Goal: Task Accomplishment & Management: Complete application form

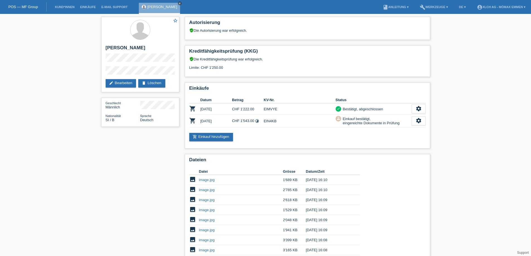
click at [178, 3] on icon "close" at bounding box center [179, 3] width 3 height 3
click at [40, 9] on div "POS — MF Group" at bounding box center [23, 6] width 47 height 9
click at [21, 10] on div "POS — MF Group" at bounding box center [23, 6] width 47 height 9
click at [23, 6] on link "POS — MF Group" at bounding box center [23, 7] width 30 height 4
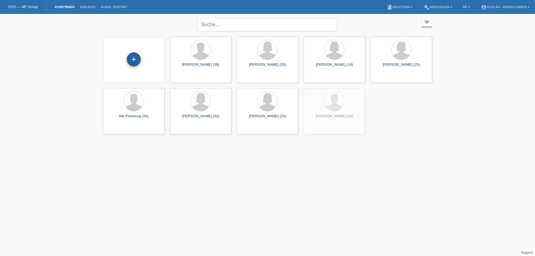
click at [135, 55] on div "+" at bounding box center [133, 59] width 13 height 9
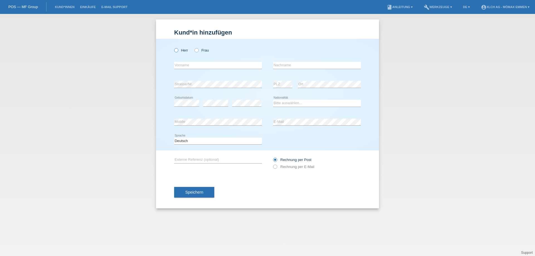
click at [173, 47] on icon at bounding box center [173, 47] width 0 height 0
click at [177, 51] on input "Herr" at bounding box center [176, 50] width 4 height 4
radio input "true"
click at [194, 47] on icon at bounding box center [194, 47] width 0 height 0
click at [197, 50] on input "Frau" at bounding box center [197, 50] width 4 height 4
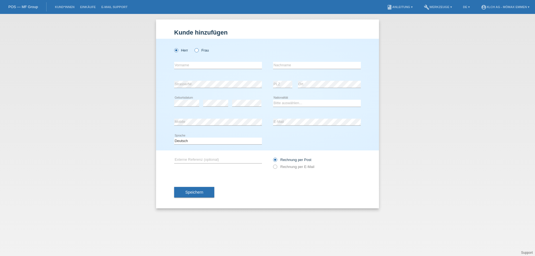
radio input "true"
click at [179, 49] on label "Herr" at bounding box center [181, 50] width 14 height 4
click at [178, 49] on input "Herr" at bounding box center [176, 50] width 4 height 4
radio input "true"
click at [183, 67] on input "text" at bounding box center [218, 65] width 88 height 7
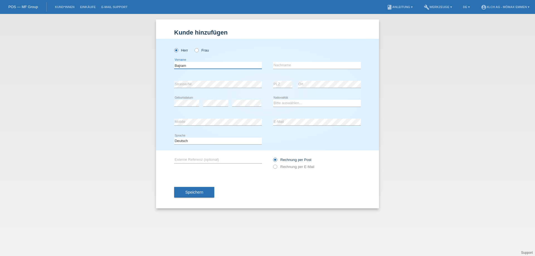
type input "Bajram"
type input "Maka"
click at [283, 105] on select "Bitte auswählen... Schweiz Deutschland Liechtenstein Österreich ------------ Af…" at bounding box center [317, 103] width 88 height 7
select select "XK"
click at [273, 100] on select "Bitte auswählen... Schweiz Deutschland Liechtenstein Österreich ------------ Af…" at bounding box center [317, 103] width 88 height 7
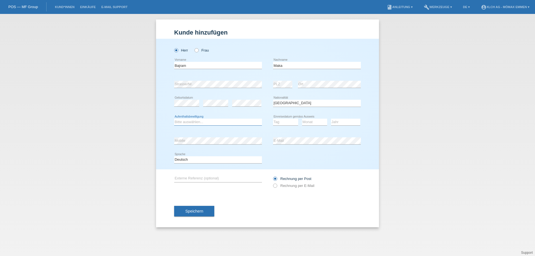
click at [225, 123] on select "Bitte auswählen... C B B - Flüchtlingsstatus Andere" at bounding box center [218, 122] width 88 height 7
select select "B"
click at [174, 119] on select "Bitte auswählen... C B B - Flüchtlingsstatus Andere" at bounding box center [218, 122] width 88 height 7
click at [278, 123] on select "Tag 01 02 03 04 05 06 07 08 09 10 11" at bounding box center [285, 122] width 25 height 7
select select "05"
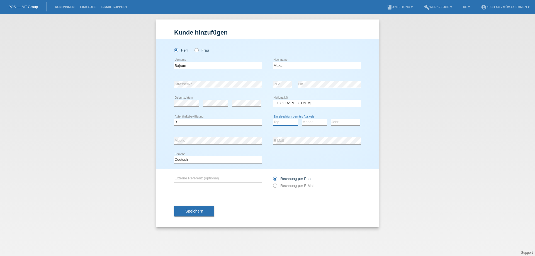
click at [273, 119] on select "Tag 01 02 03 04 05 06 07 08 09 10 11" at bounding box center [285, 122] width 25 height 7
click at [317, 122] on select "Monat 01 02 03 04 05 06 07 08 09 10 11" at bounding box center [314, 122] width 25 height 7
select select "12"
click at [302, 119] on select "Monat 01 02 03 04 05 06 07 08 09 10 11" at bounding box center [314, 122] width 25 height 7
click at [352, 123] on select "Jahr 2025 2024 2023 2022 2021 2020 2019 2018 2017 2016 2015 2014 2013 2012 2011…" at bounding box center [345, 122] width 29 height 7
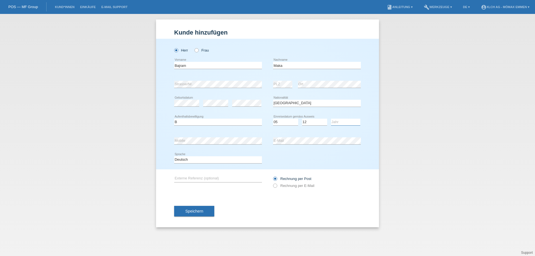
select select "1998"
click at [331, 119] on select "Jahr 2025 2024 2023 2022 2021 2020 2019 2018 2017 2016 2015 2014 2013 2012 2011…" at bounding box center [345, 122] width 29 height 7
click at [279, 187] on label "Rechnung per E-Mail" at bounding box center [293, 186] width 41 height 4
click at [272, 183] on icon at bounding box center [272, 183] width 0 height 0
click at [312, 186] on label "Rechnung per E-Mail" at bounding box center [293, 186] width 41 height 4
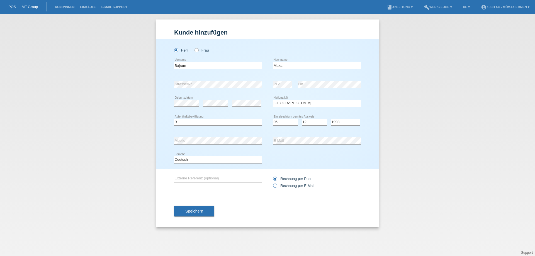
click at [277, 186] on input "Rechnung per E-Mail" at bounding box center [275, 187] width 4 height 7
radio input "true"
click at [208, 208] on button "Speichern" at bounding box center [194, 211] width 40 height 11
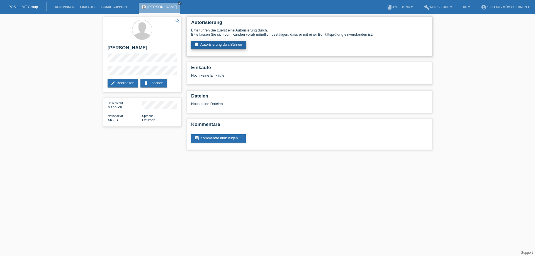
click at [232, 45] on link "assignment_turned_in Autorisierung durchführen" at bounding box center [218, 45] width 55 height 8
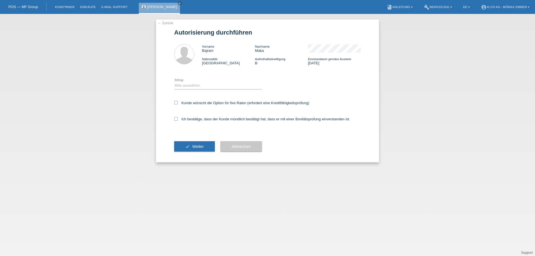
click at [224, 82] on div "Bitte auswählen CHF 1.00 - CHF 499.00 CHF 500.00 - CHF 1'999.00 CHF 2'000.00 - …" at bounding box center [218, 85] width 88 height 19
click at [226, 84] on select "Bitte auswählen CHF 1.00 - CHF 499.00 CHF 500.00 - CHF 1'999.00 CHF 2'000.00 - …" at bounding box center [218, 85] width 88 height 7
select select "2"
click at [174, 82] on select "Bitte auswählen CHF 1.00 - CHF 499.00 CHF 500.00 - CHF 1'999.00 CHF 2'000.00 - …" at bounding box center [218, 85] width 88 height 7
click at [221, 104] on label "Kunde wünscht die Option für fixe Raten (erfordert eine Kreditfähigkeitsprüfung)" at bounding box center [241, 103] width 135 height 4
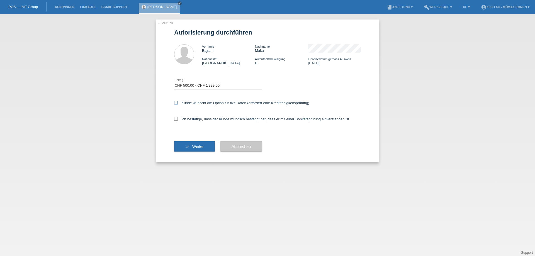
click at [178, 104] on input "Kunde wünscht die Option für fixe Raten (erfordert eine Kreditfähigkeitsprüfung)" at bounding box center [176, 103] width 4 height 4
checkbox input "true"
click at [219, 120] on label "Ich bestätige, dass der Kunde mündlich bestätigt hat, dass er mit einer Bonität…" at bounding box center [262, 119] width 176 height 4
click at [178, 120] on input "Ich bestätige, dass der Kunde mündlich bestätigt hat, dass er mit einer Bonität…" at bounding box center [176, 119] width 4 height 4
checkbox input "true"
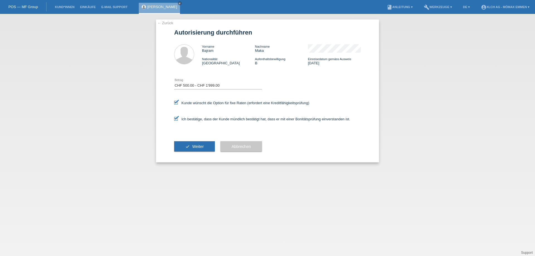
click at [210, 145] on button "check Weiter" at bounding box center [194, 146] width 41 height 11
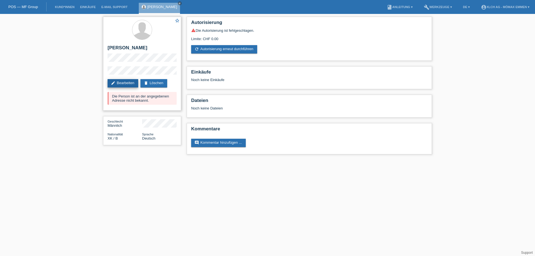
click at [126, 84] on link "edit Bearbeiten" at bounding box center [123, 83] width 31 height 8
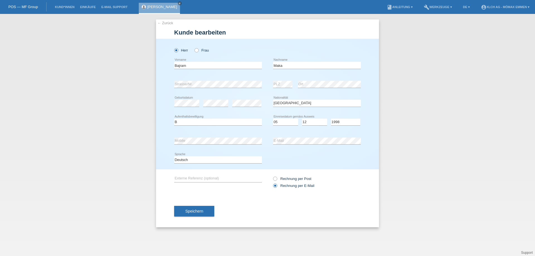
select select "XK"
select select "B"
select select "05"
select select "12"
select select "1998"
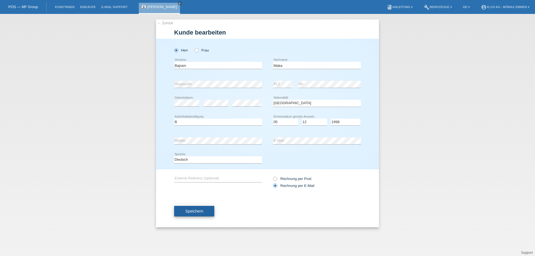
click at [207, 210] on button "Speichern" at bounding box center [194, 211] width 40 height 11
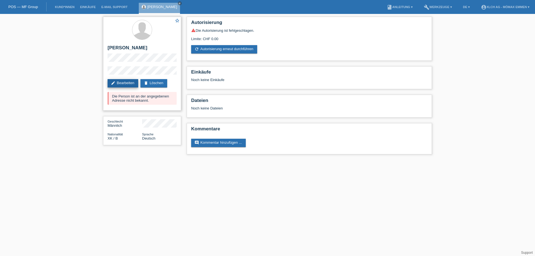
click at [132, 84] on link "edit Bearbeiten" at bounding box center [123, 83] width 31 height 8
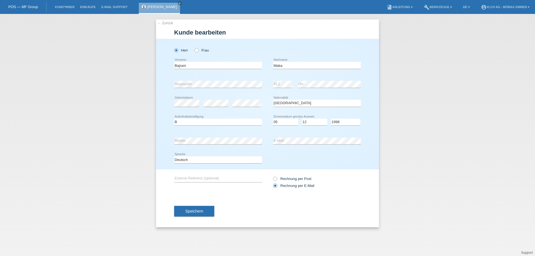
select select "XK"
select select "B"
select select "05"
select select "12"
select select "1998"
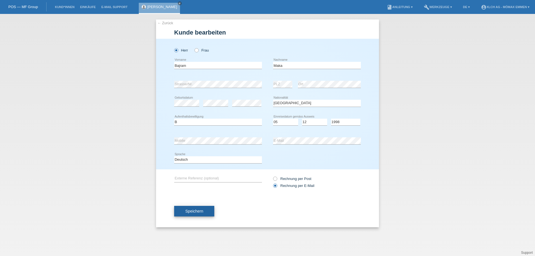
click at [190, 212] on span "Speichern" at bounding box center [194, 211] width 18 height 4
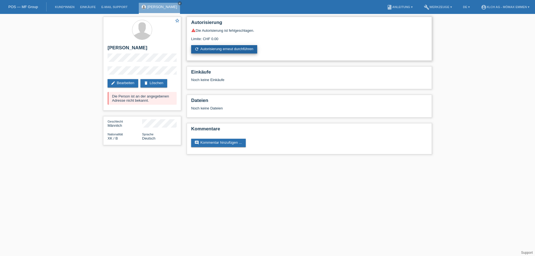
click at [210, 50] on link "refresh Autorisierung erneut durchführen" at bounding box center [224, 49] width 66 height 8
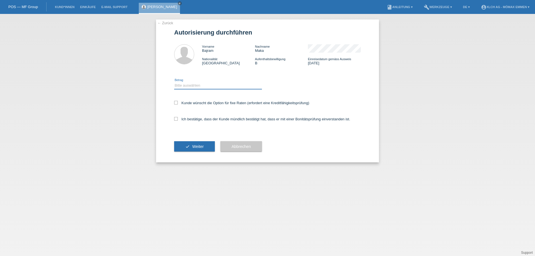
click at [194, 89] on select "Bitte auswählen CHF 1.00 - CHF 499.00 CHF 500.00 - CHF 1'999.00 CHF 2'000.00 - …" at bounding box center [218, 85] width 88 height 7
select select "2"
click at [174, 82] on select "Bitte auswählen CHF 1.00 - CHF 499.00 CHF 500.00 - CHF 1'999.00 CHF 2'000.00 - …" at bounding box center [218, 85] width 88 height 7
click at [202, 102] on label "Kunde wünscht die Option für fixe Raten (erfordert eine Kreditfähigkeitsprüfung)" at bounding box center [241, 103] width 135 height 4
click at [178, 102] on input "Kunde wünscht die Option für fixe Raten (erfordert eine Kreditfähigkeitsprüfung)" at bounding box center [176, 103] width 4 height 4
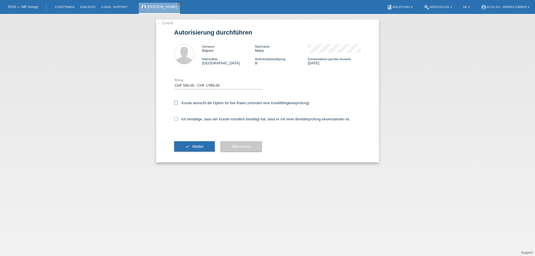
checkbox input "true"
click at [202, 121] on label "Ich bestätige, dass der Kunde mündlich bestätigt hat, dass er mit einer Bonität…" at bounding box center [262, 119] width 176 height 4
click at [178, 121] on input "Ich bestätige, dass der Kunde mündlich bestätigt hat, dass er mit einer Bonität…" at bounding box center [176, 119] width 4 height 4
checkbox input "true"
click at [197, 151] on button "check Weiter" at bounding box center [194, 146] width 41 height 11
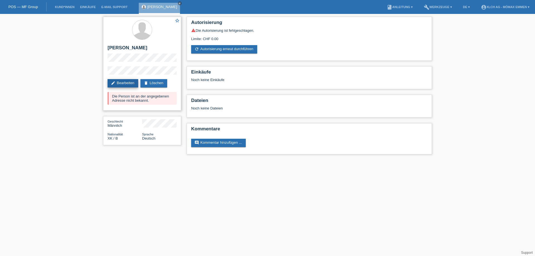
click at [130, 83] on link "edit Bearbeiten" at bounding box center [123, 83] width 31 height 8
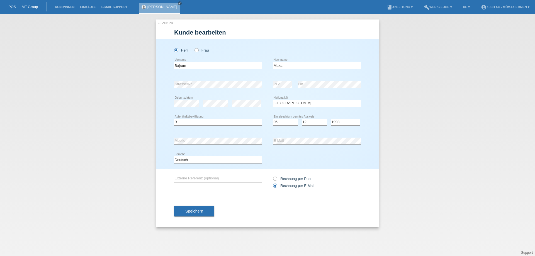
select select "XK"
select select "B"
select select "05"
select select "12"
select select "1998"
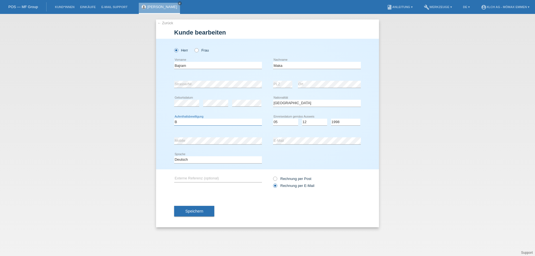
click at [230, 120] on select "Bitte auswählen... C B B - Flüchtlingsstatus Andere" at bounding box center [218, 122] width 88 height 7
click at [194, 47] on icon at bounding box center [194, 47] width 0 height 0
click at [198, 50] on input "Frau" at bounding box center [197, 50] width 4 height 4
radio input "true"
click at [203, 64] on input "Bajram" at bounding box center [218, 65] width 88 height 7
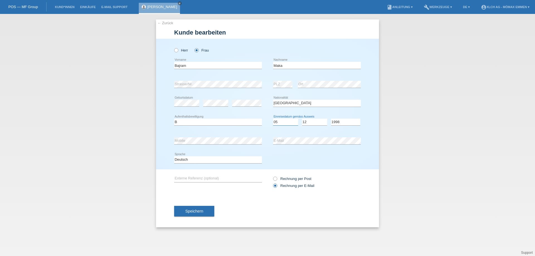
click at [282, 122] on select "Tag 01 02 03 04 05 06 07 08 09 10 11" at bounding box center [285, 122] width 25 height 7
select select "14"
click at [273, 119] on select "Tag 01 02 03 04 05 06 07 08 09 10 11" at bounding box center [285, 122] width 25 height 7
click at [311, 120] on select "Monat 01 02 03 04 05 06 07 08 09 10 11" at bounding box center [314, 122] width 25 height 7
select select "07"
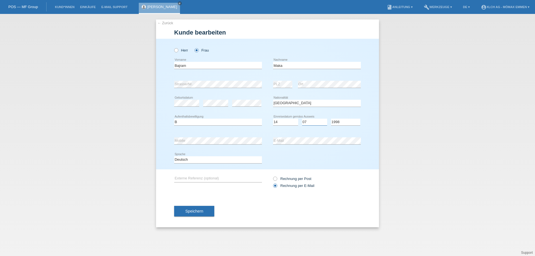
click at [302, 119] on select "Monat 01 02 03 04 05 06 07 08 09 10 11" at bounding box center [314, 122] width 25 height 7
click at [341, 124] on select "Jahr 2025 2024 2023 2022 2021 2020 2019 2018 2017 2016 2015 2014 2013 2012 2011…" at bounding box center [345, 122] width 29 height 7
select select "2025"
click at [331, 119] on select "Jahr 2025 2024 2023 2022 2021 2020 2019 2018 2017 2016 2015 2014 2013 2012 2011…" at bounding box center [345, 122] width 29 height 7
click at [170, 25] on div "← Zurück Kunde bearbeiten Herr Frau PLZ" at bounding box center [267, 124] width 223 height 208
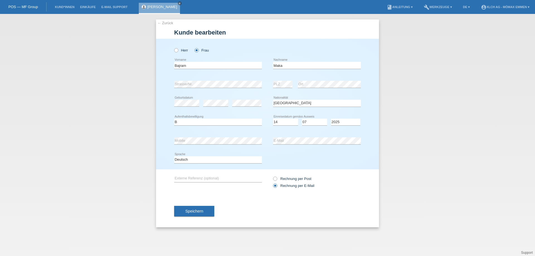
click at [169, 23] on link "← Zurück" at bounding box center [166, 23] width 16 height 4
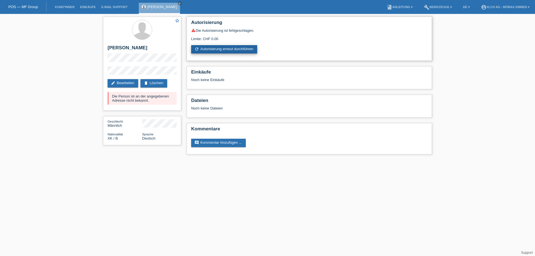
click at [216, 49] on link "refresh Autorisierung erneut durchführen" at bounding box center [224, 49] width 66 height 8
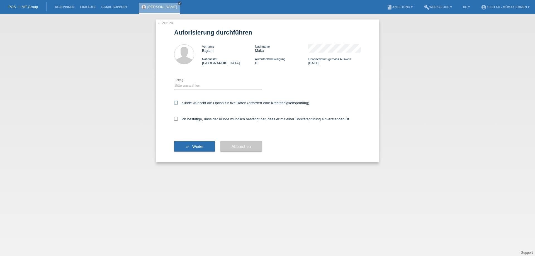
click at [207, 103] on label "Kunde wünscht die Option für fixe Raten (erfordert eine Kreditfähigkeitsprüfung)" at bounding box center [241, 103] width 135 height 4
click at [178, 103] on input "Kunde wünscht die Option für fixe Raten (erfordert eine Kreditfähigkeitsprüfung)" at bounding box center [176, 103] width 4 height 4
checkbox input "true"
click at [203, 88] on select "Bitte auswählen CHF 1.00 - CHF 499.00 CHF 500.00 - CHF 1'999.00 CHF 2'000.00 - …" at bounding box center [218, 85] width 88 height 7
select select "2"
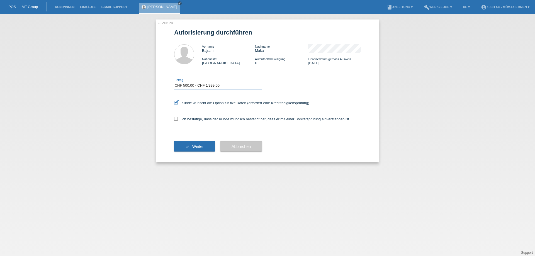
click at [174, 82] on select "Bitte auswählen CHF 1.00 - CHF 499.00 CHF 500.00 - CHF 1'999.00 CHF 2'000.00 - …" at bounding box center [218, 85] width 88 height 7
drag, startPoint x: 202, startPoint y: 118, endPoint x: 202, endPoint y: 121, distance: 3.1
click at [202, 118] on label "Ich bestätige, dass der Kunde mündlich bestätigt hat, dass er mit einer Bonität…" at bounding box center [262, 119] width 176 height 4
click at [178, 118] on input "Ich bestätige, dass der Kunde mündlich bestätigt hat, dass er mit einer Bonität…" at bounding box center [176, 119] width 4 height 4
checkbox input "true"
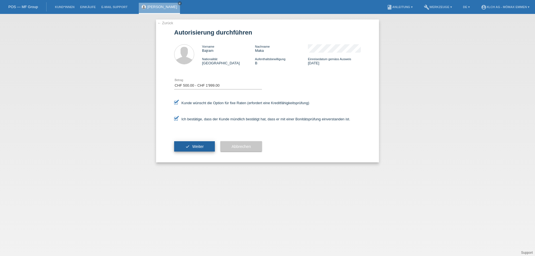
click at [200, 146] on span "Weiter" at bounding box center [197, 146] width 11 height 4
